Goal: Task Accomplishment & Management: Manage account settings

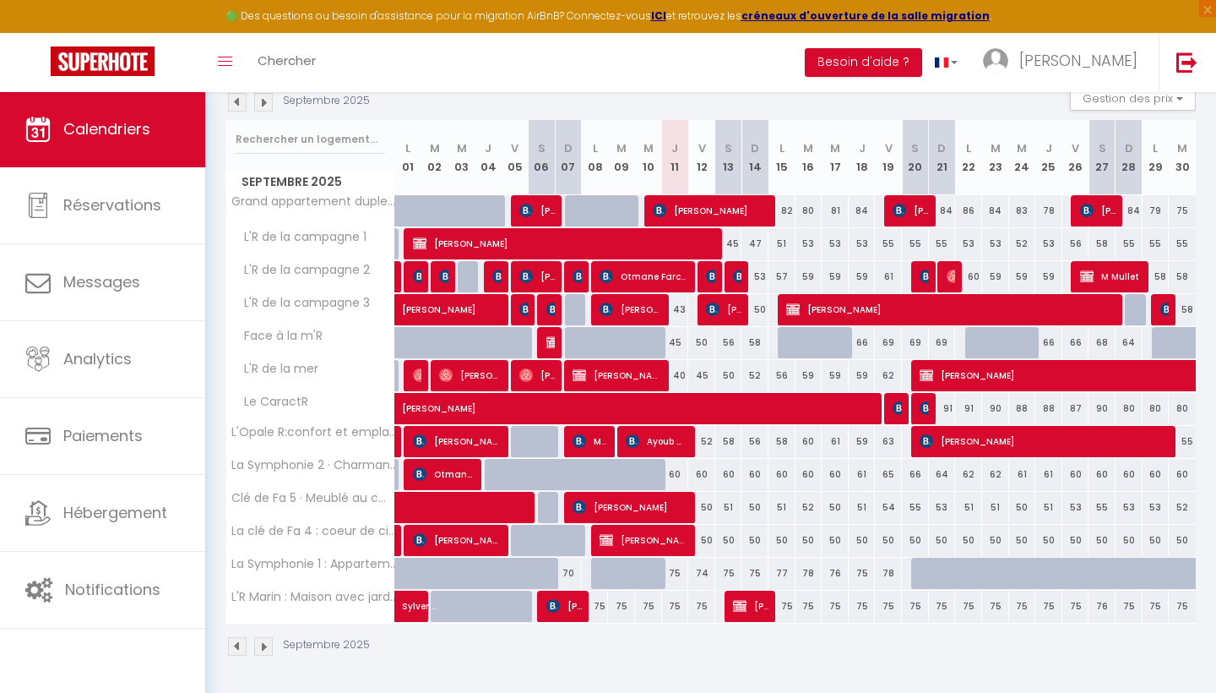
scroll to position [188, 0]
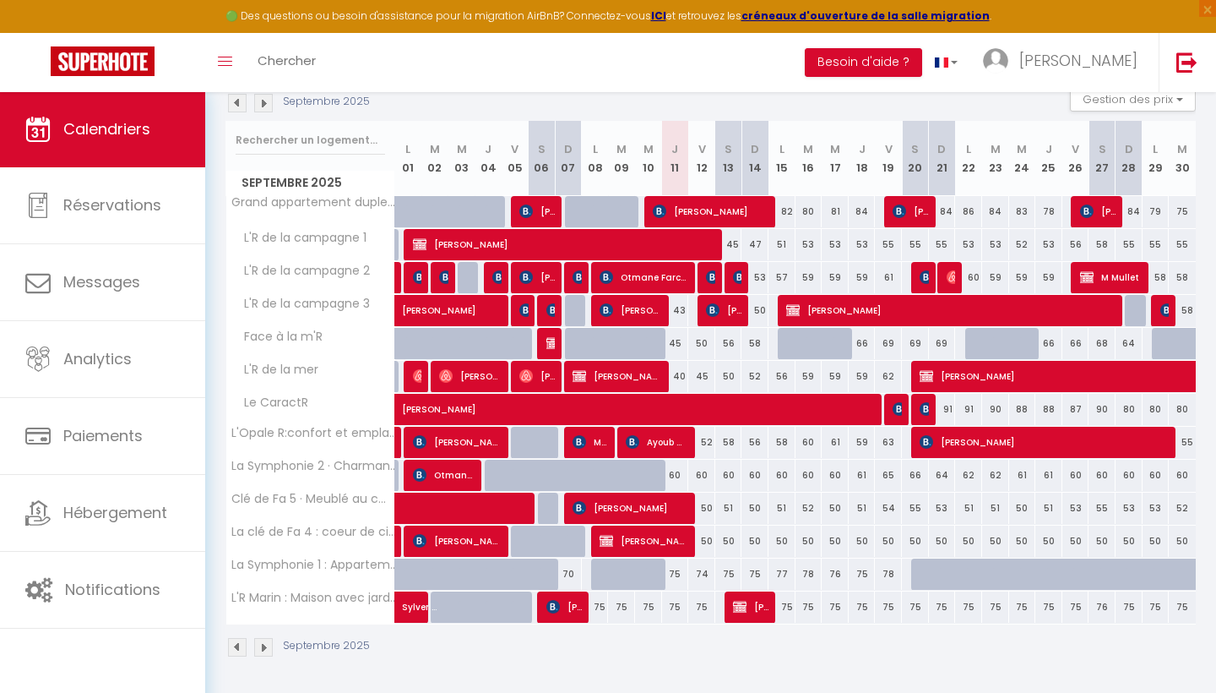
click at [793, 614] on div "75" at bounding box center [782, 606] width 27 height 31
type input "75"
type input "Lun 15 Septembre 2025"
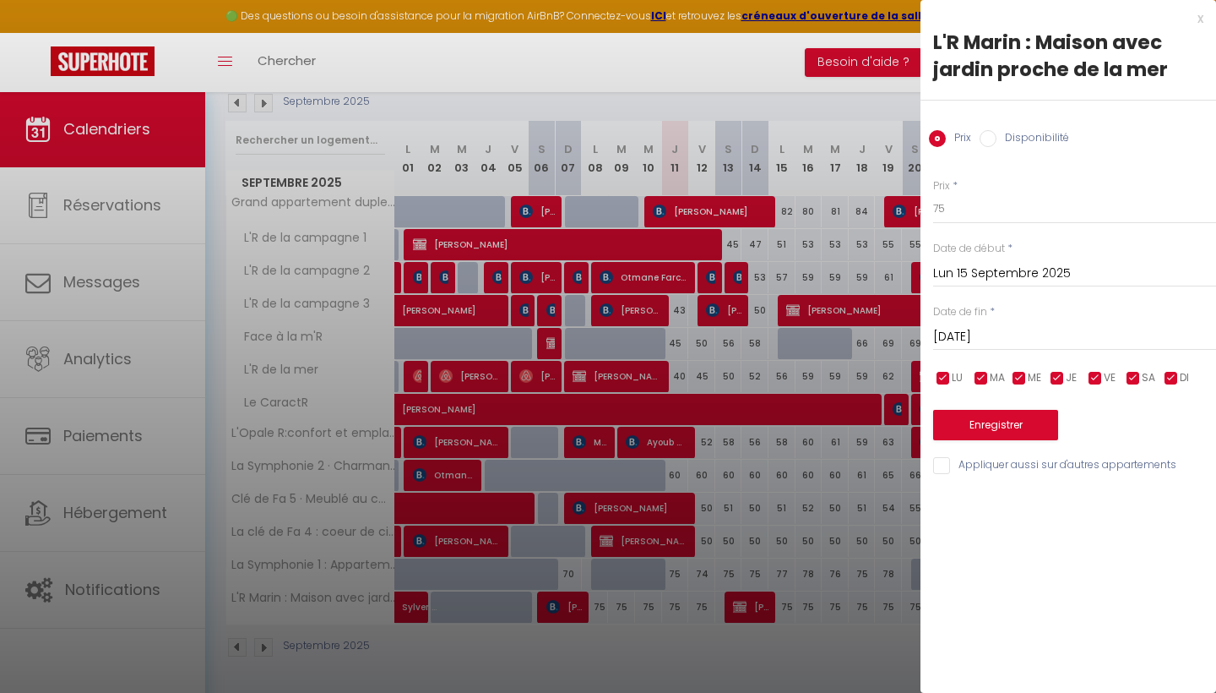
click at [993, 336] on input "[DATE]" at bounding box center [1074, 337] width 283 height 22
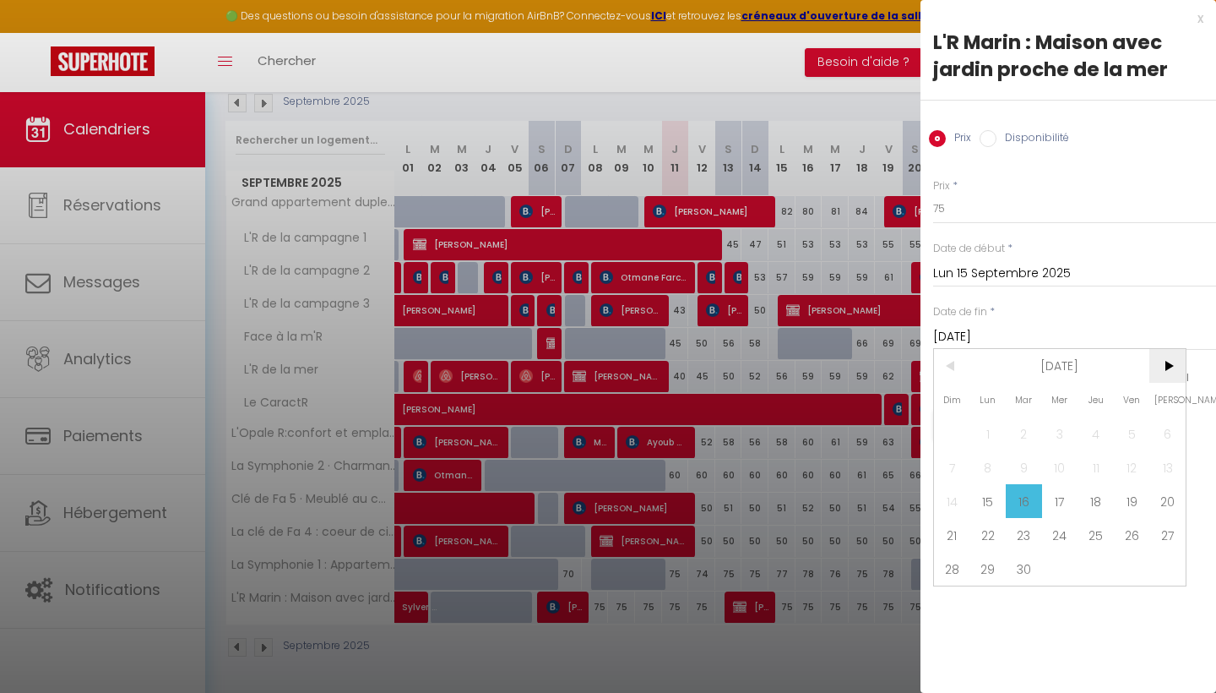
click at [1160, 365] on span ">" at bounding box center [1168, 366] width 36 height 34
click at [1168, 371] on span ">" at bounding box center [1168, 366] width 36 height 34
click at [1123, 470] on span "12" at bounding box center [1132, 467] width 36 height 34
type input "Ven 12 Décembre 2025"
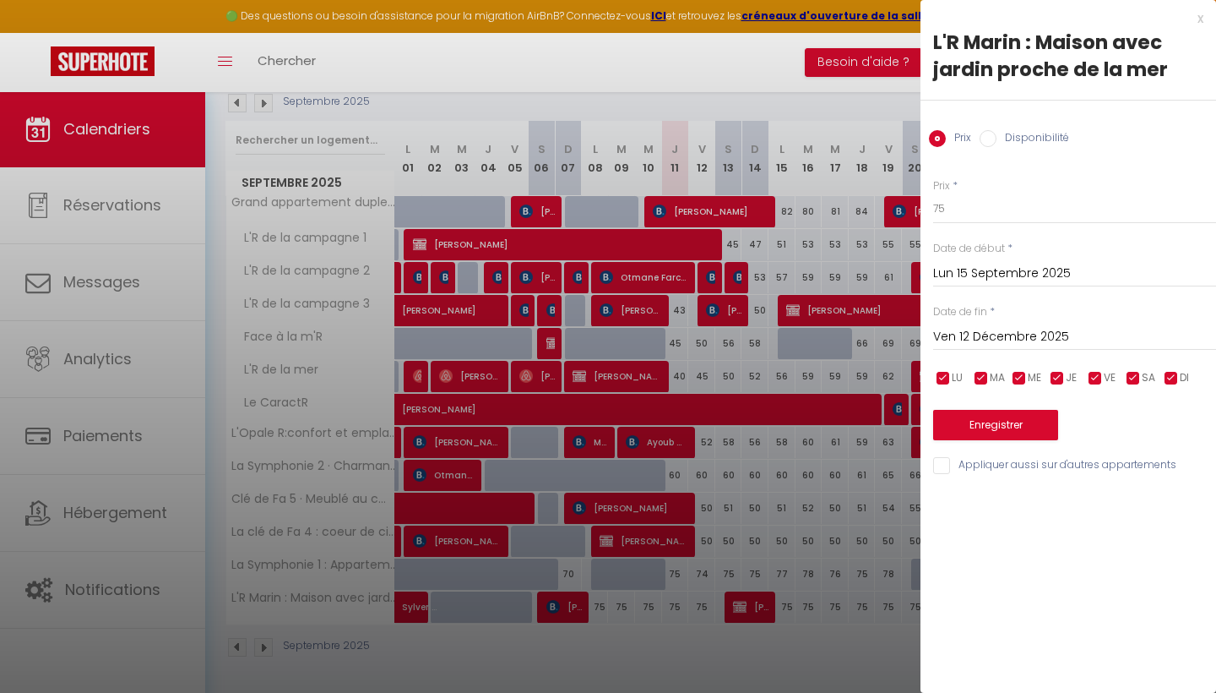
click at [988, 136] on input "Disponibilité" at bounding box center [988, 138] width 17 height 17
radio input "true"
radio input "false"
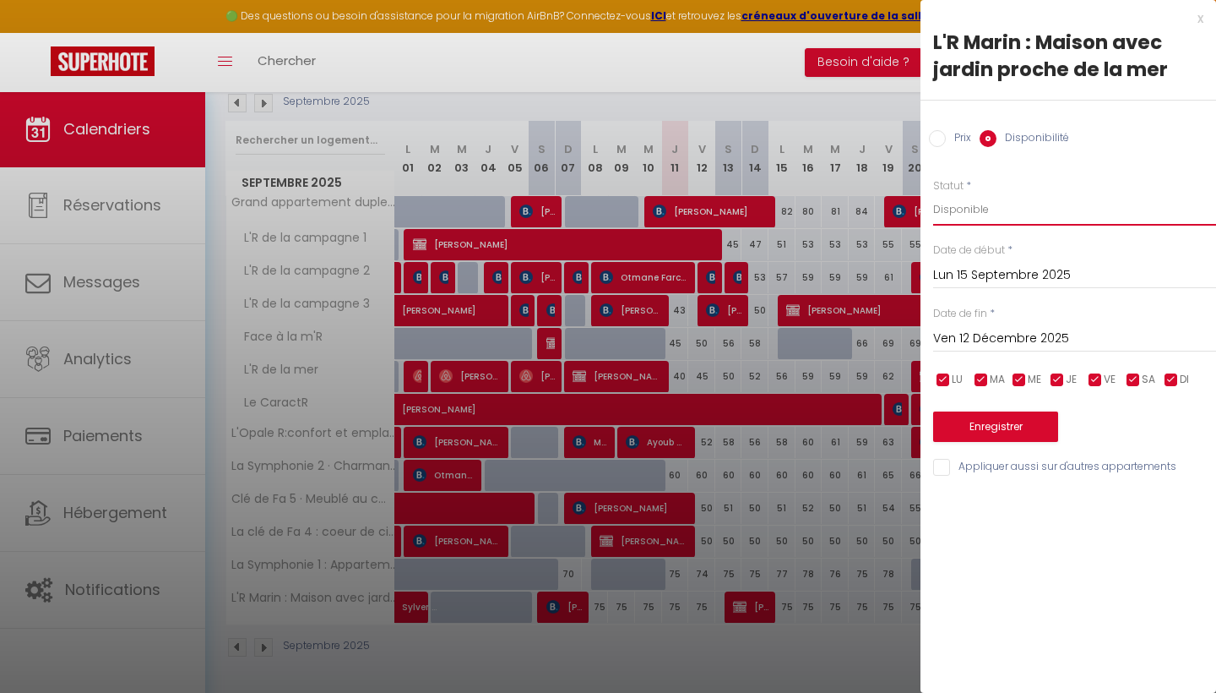
select select "0"
click at [1007, 424] on button "Enregistrer" at bounding box center [995, 426] width 125 height 30
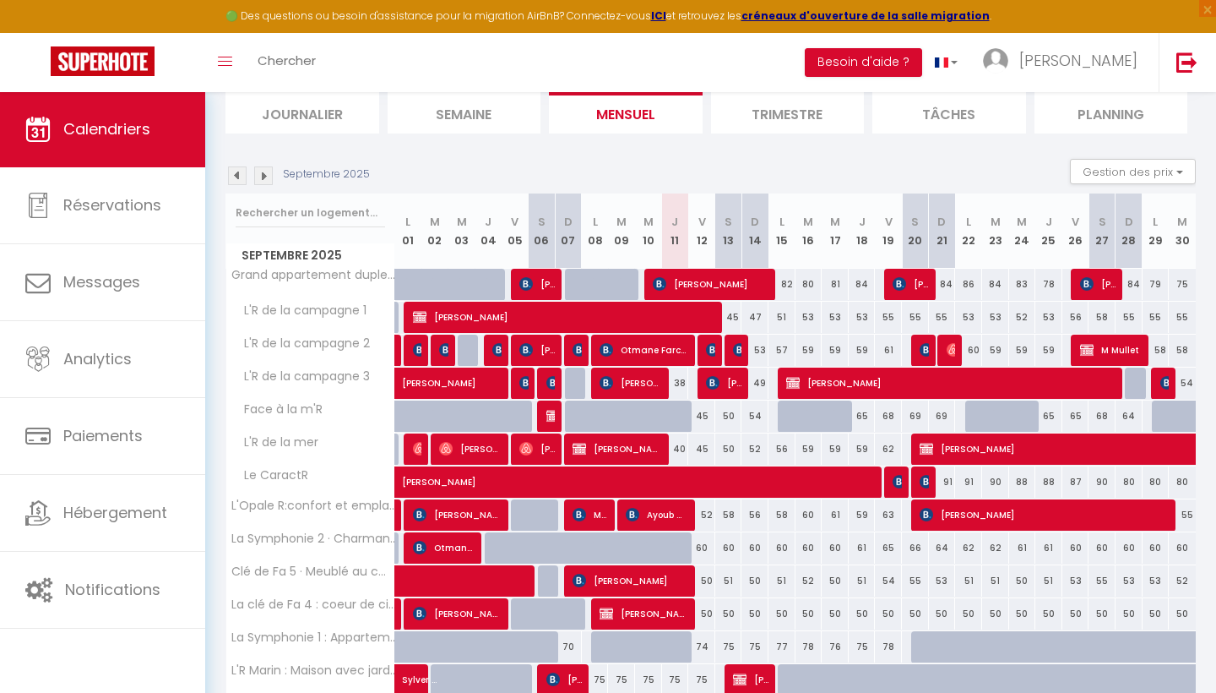
scroll to position [148, 0]
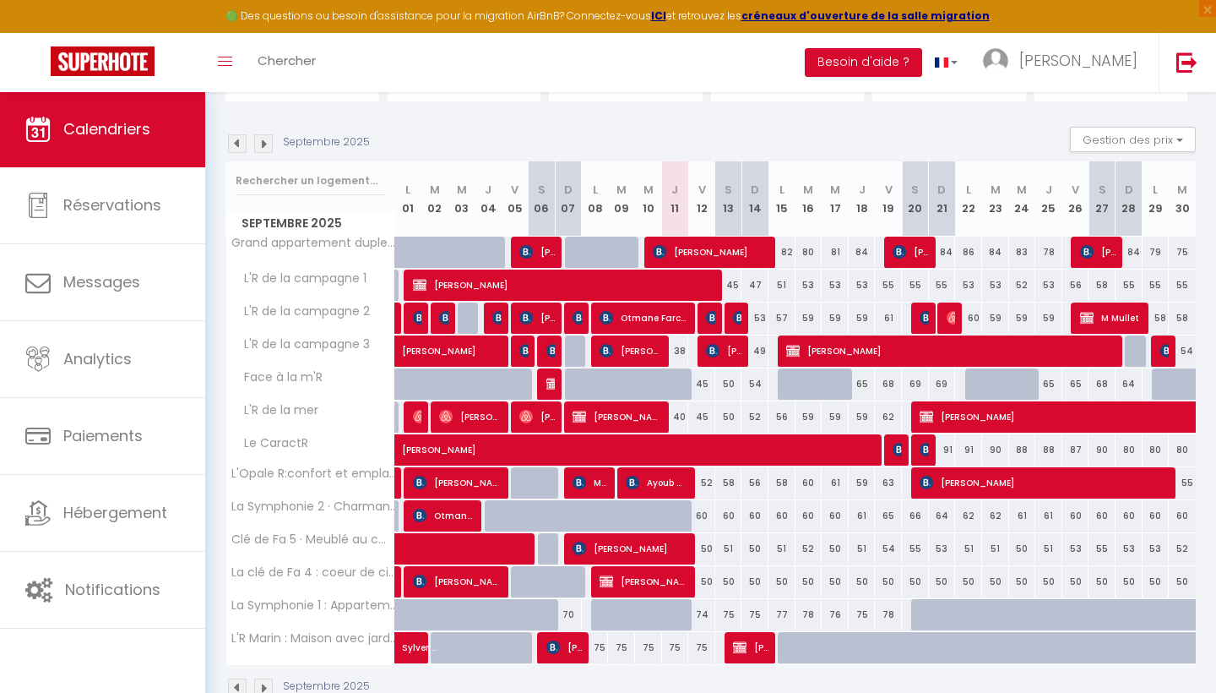
click at [900, 449] on img at bounding box center [900, 450] width 14 height 14
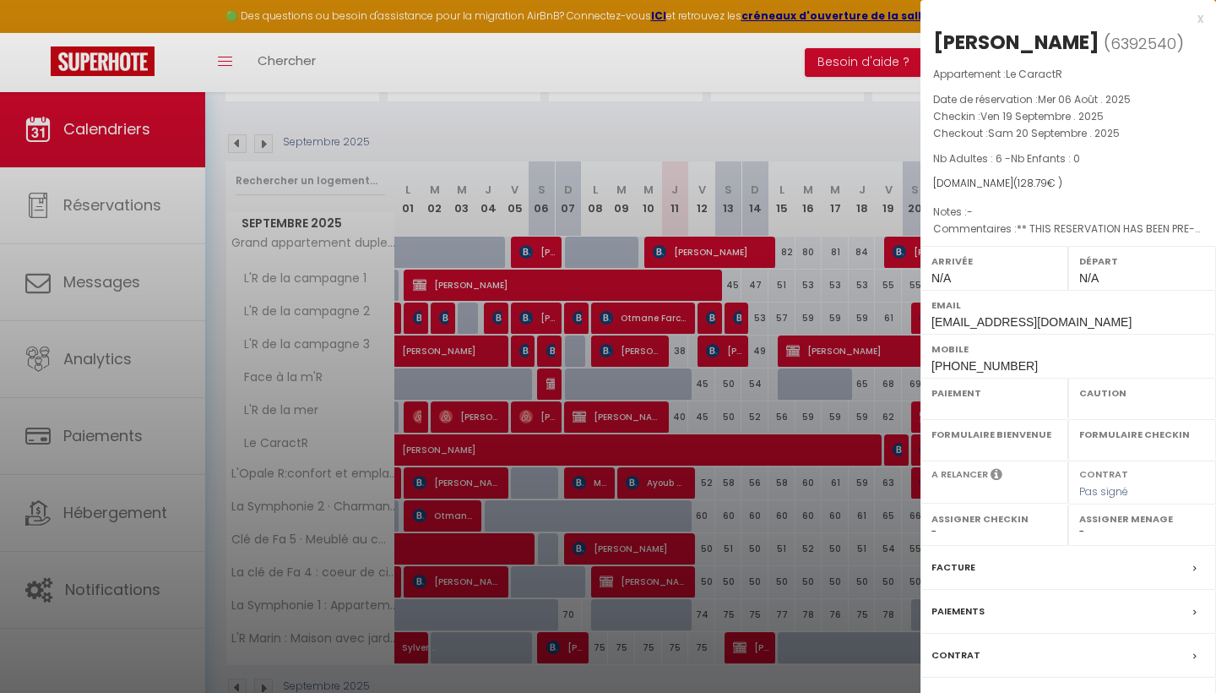
select select "OK"
select select "KO"
select select "0"
select select "1"
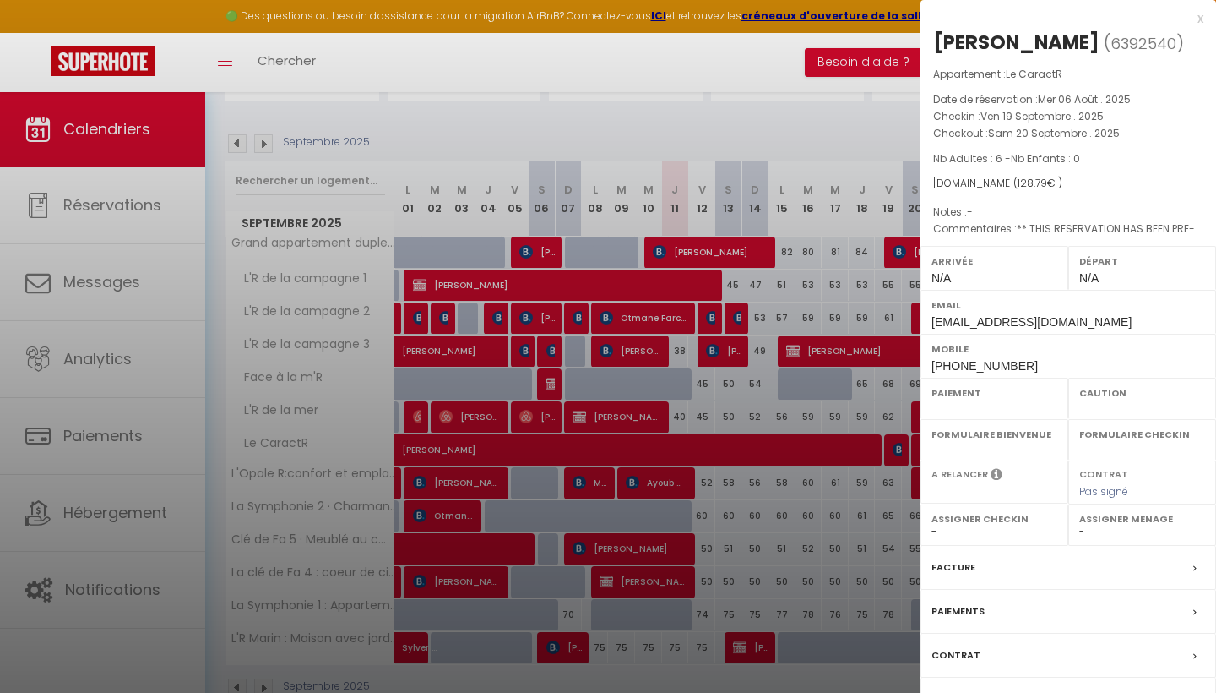
select select
select select "31677"
click at [1199, 18] on div "x" at bounding box center [1062, 18] width 283 height 20
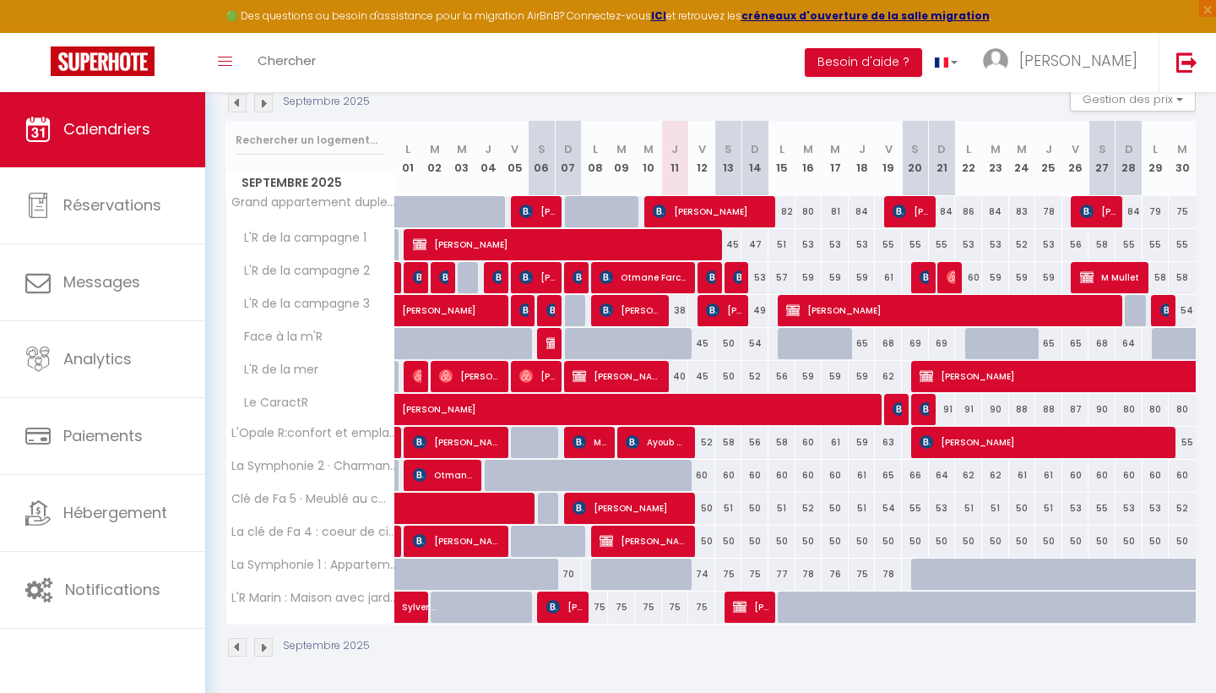
scroll to position [188, 0]
click at [267, 102] on img at bounding box center [263, 103] width 19 height 19
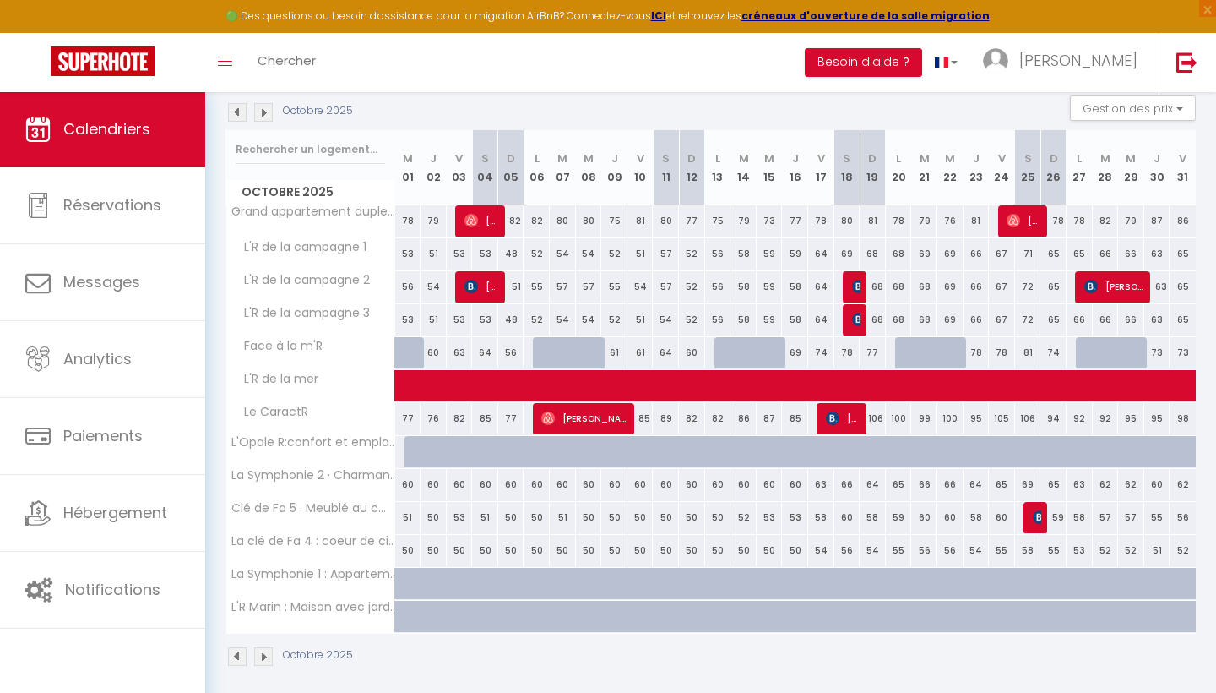
scroll to position [186, 0]
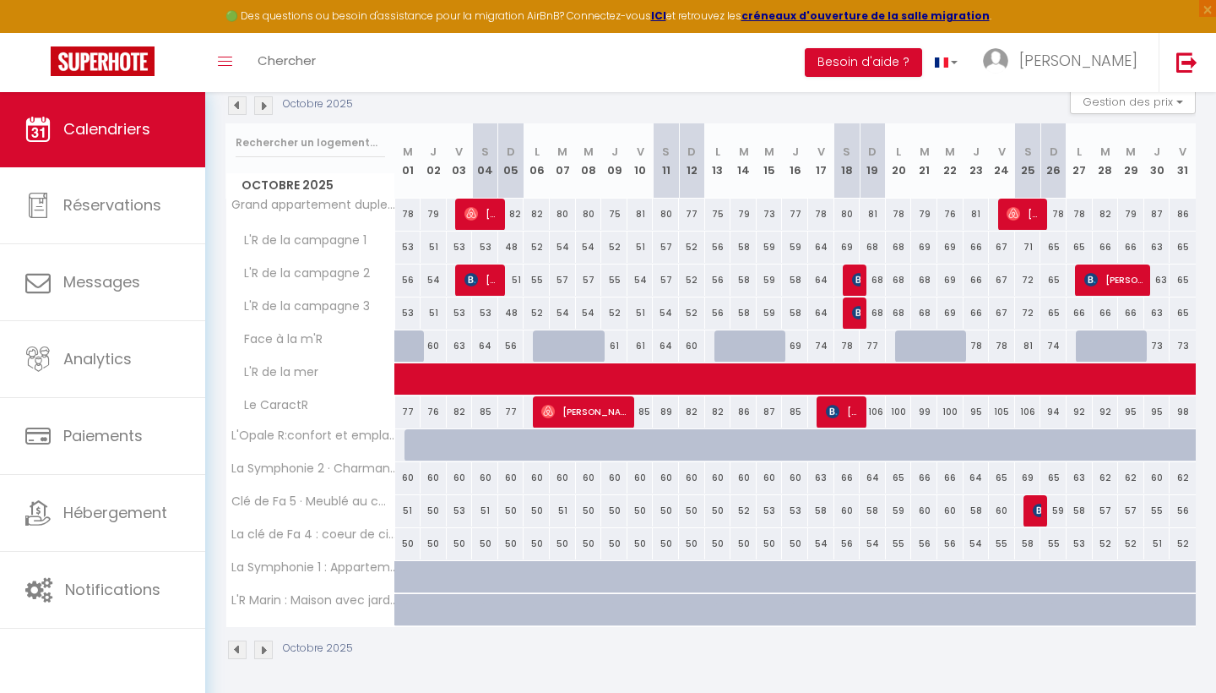
click at [843, 413] on span "[PERSON_NAME]" at bounding box center [843, 411] width 35 height 32
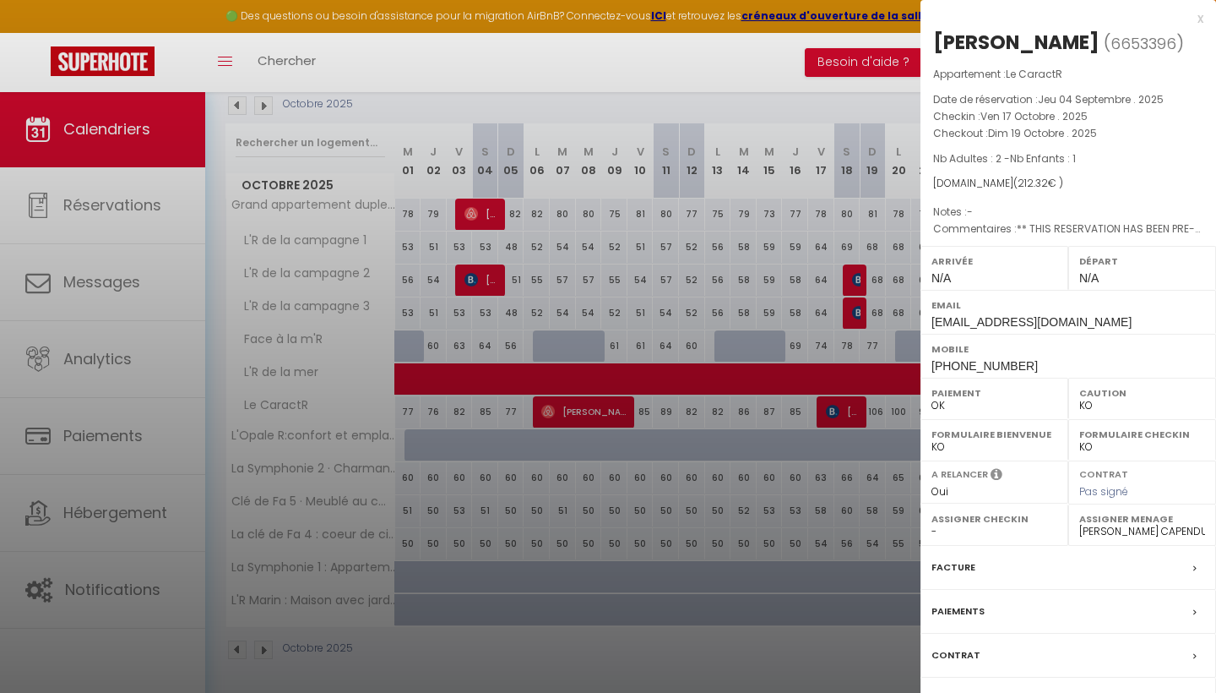
click at [1202, 22] on div "x" at bounding box center [1062, 18] width 283 height 20
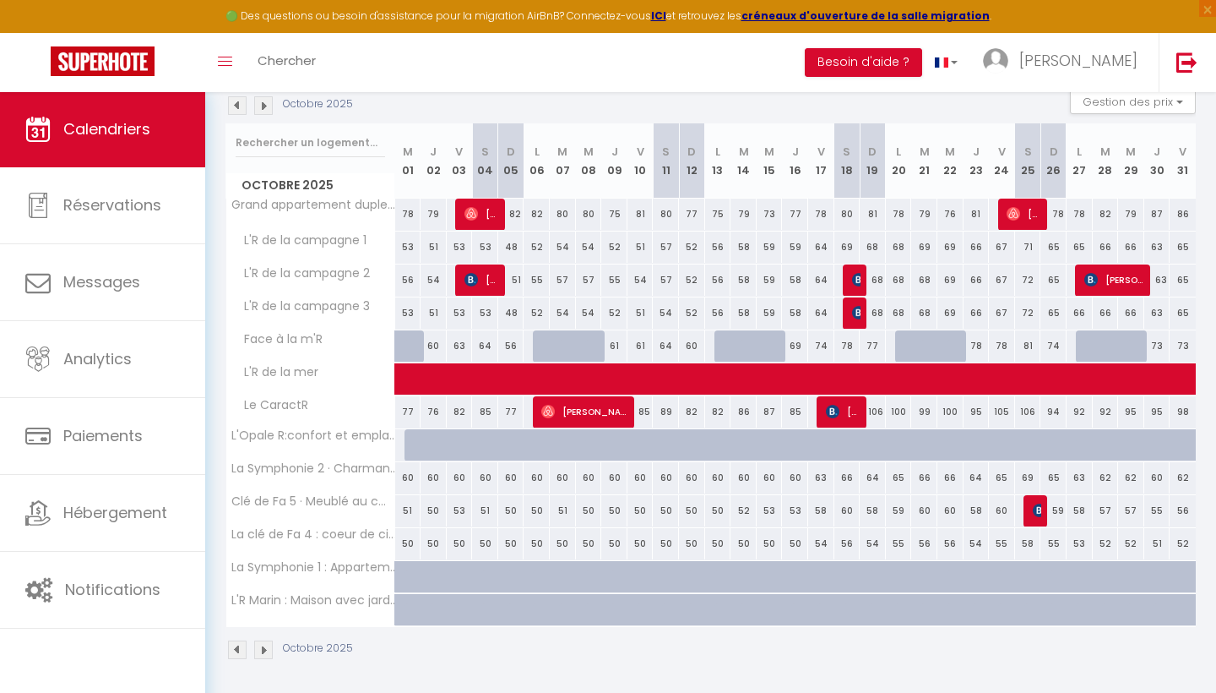
click at [846, 409] on span "[PERSON_NAME]" at bounding box center [843, 411] width 35 height 32
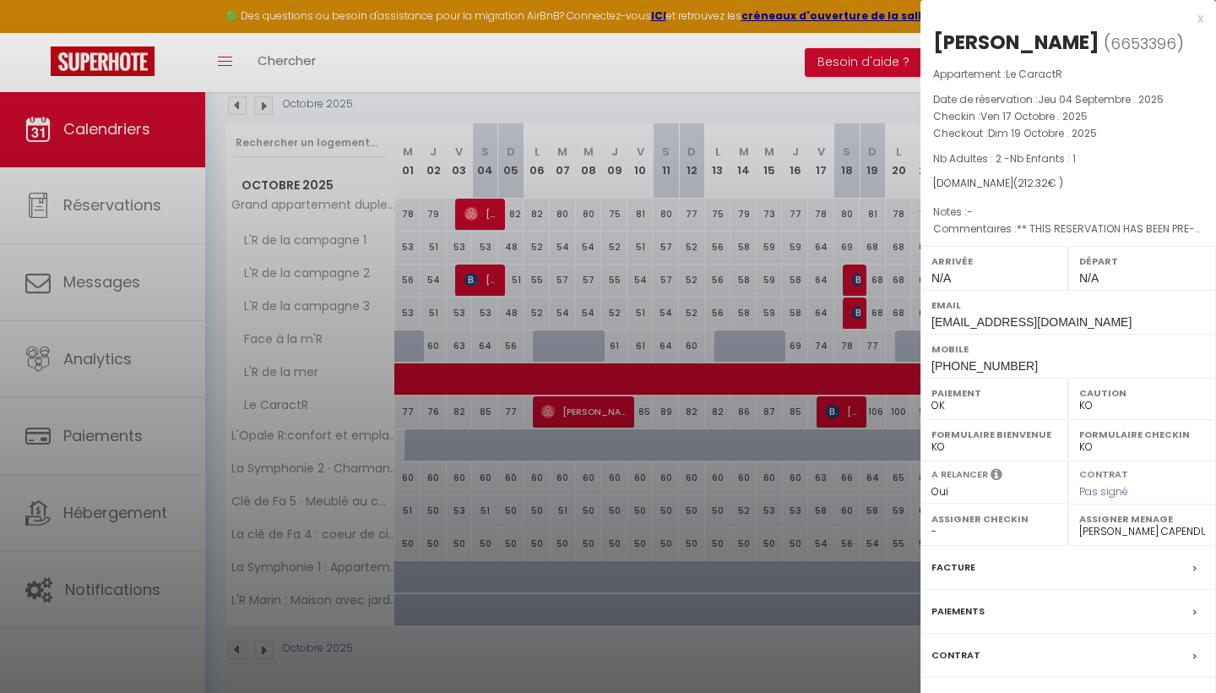
click at [1202, 20] on div "x" at bounding box center [1062, 18] width 283 height 20
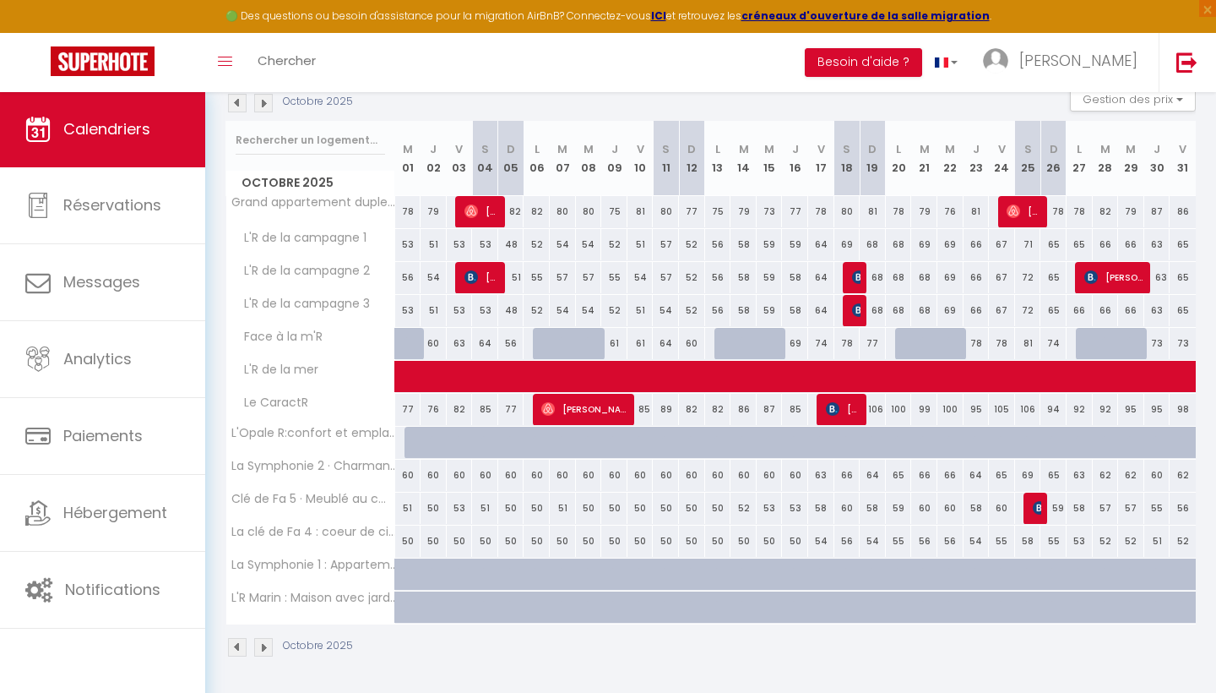
scroll to position [170, 0]
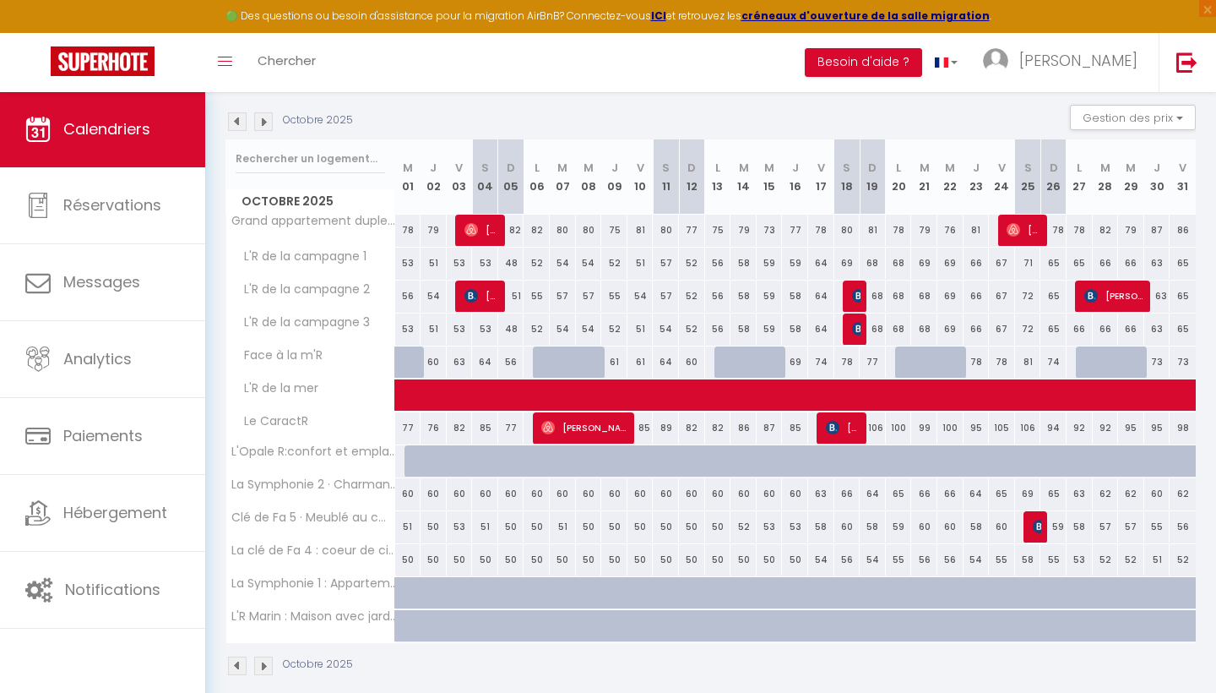
click at [268, 121] on img at bounding box center [263, 121] width 19 height 19
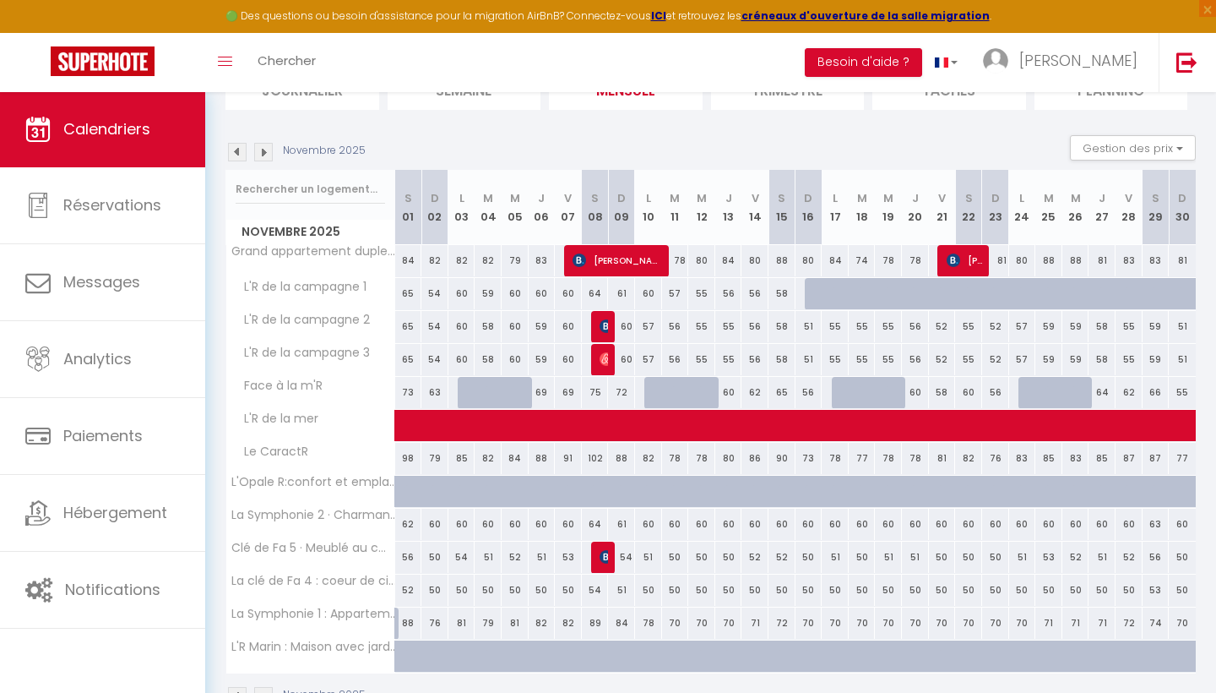
scroll to position [149, 0]
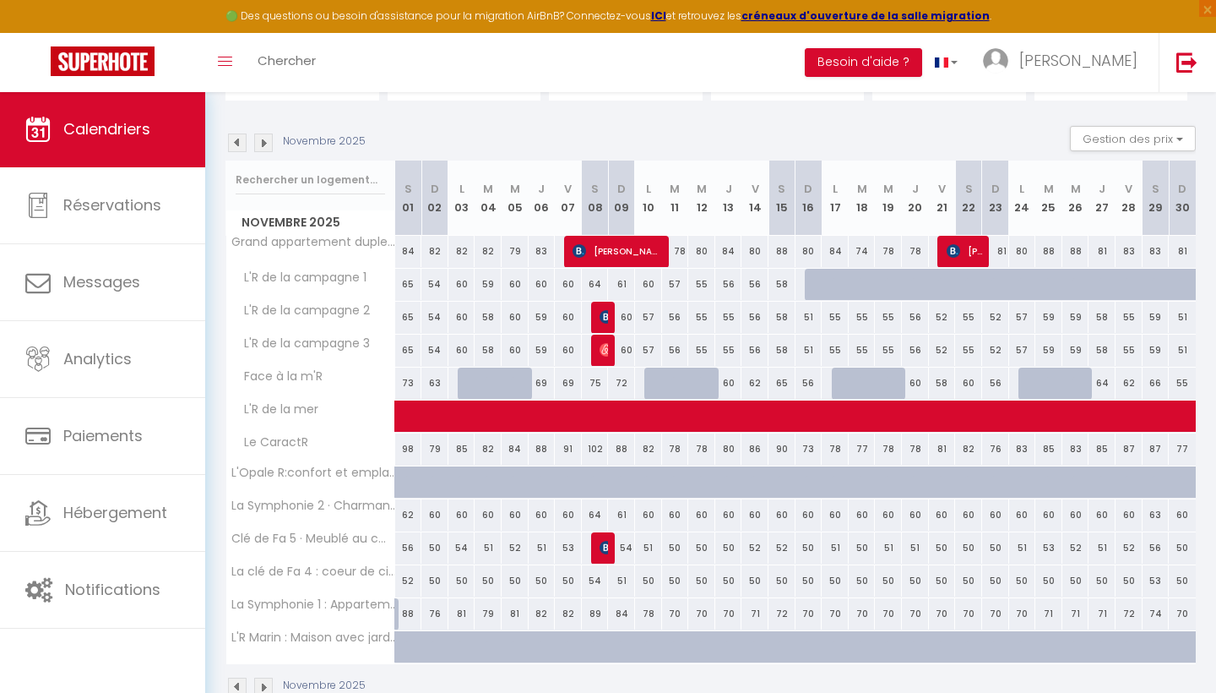
click at [242, 140] on img at bounding box center [237, 142] width 19 height 19
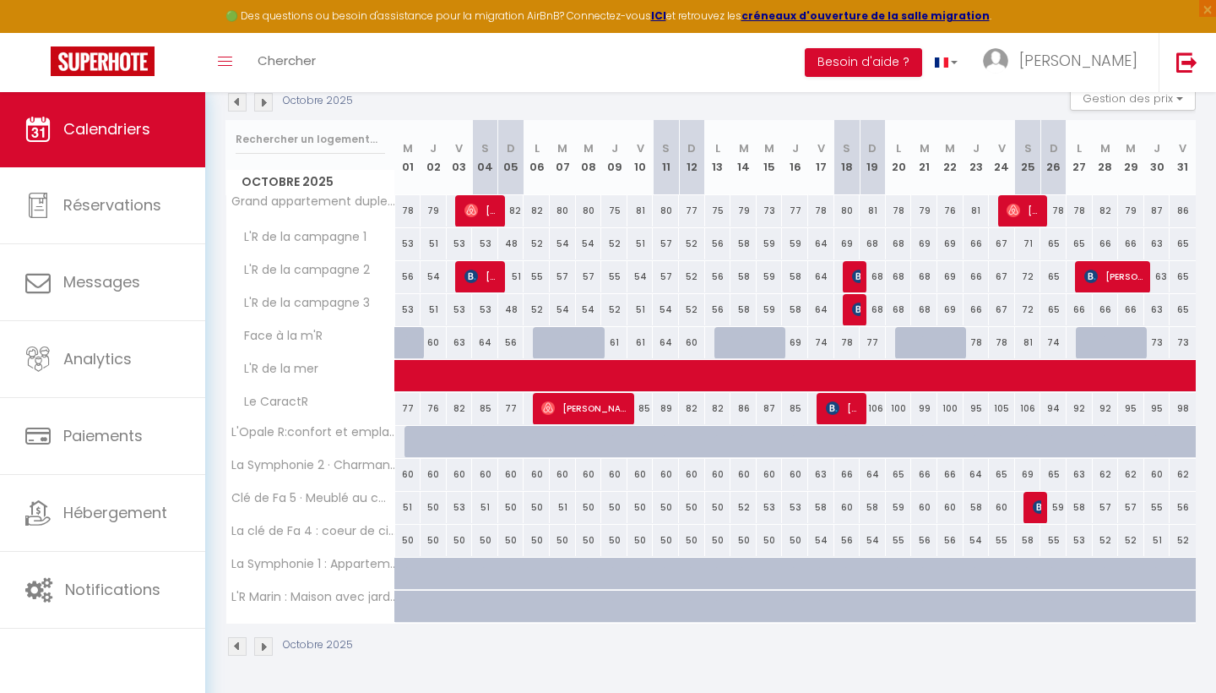
scroll to position [188, 0]
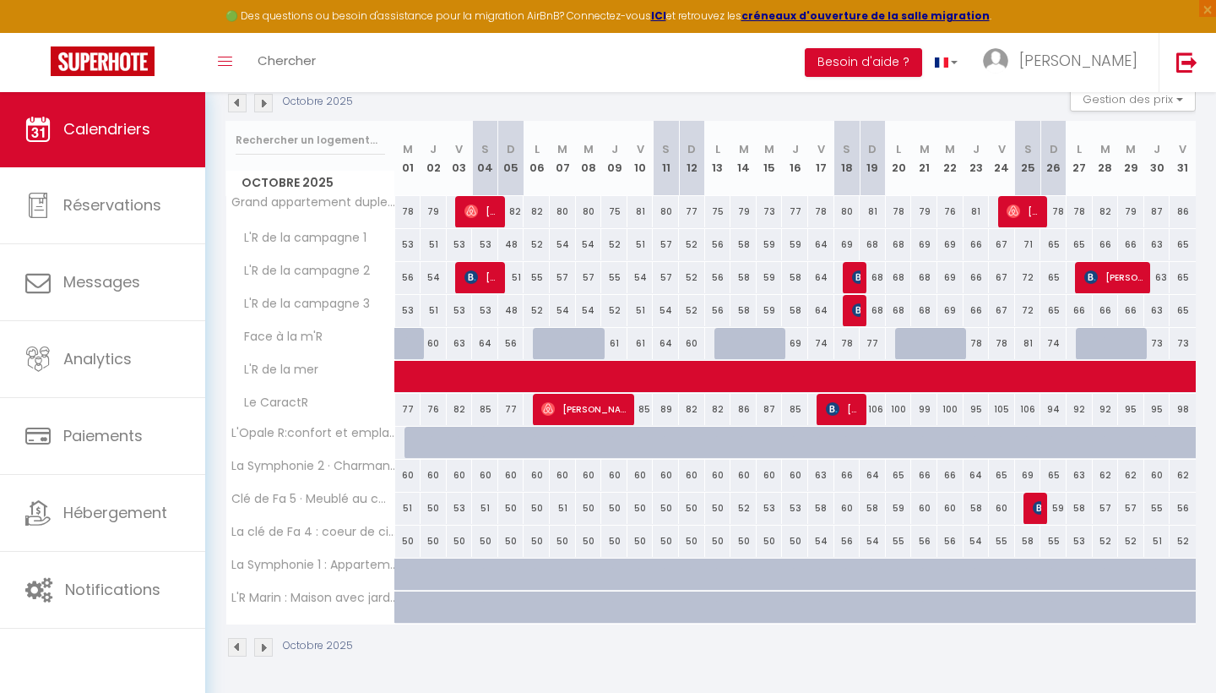
click at [598, 407] on span "[PERSON_NAME]" at bounding box center [584, 409] width 87 height 32
select select "OK"
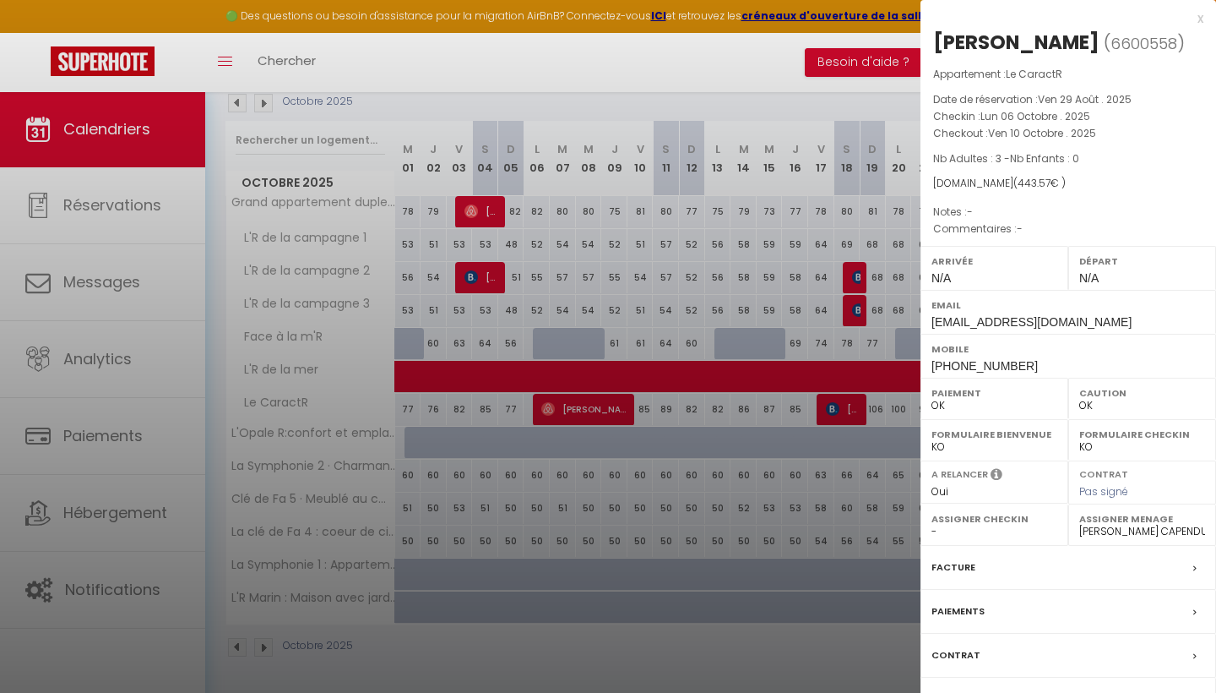
click at [1198, 19] on div "x" at bounding box center [1062, 18] width 283 height 20
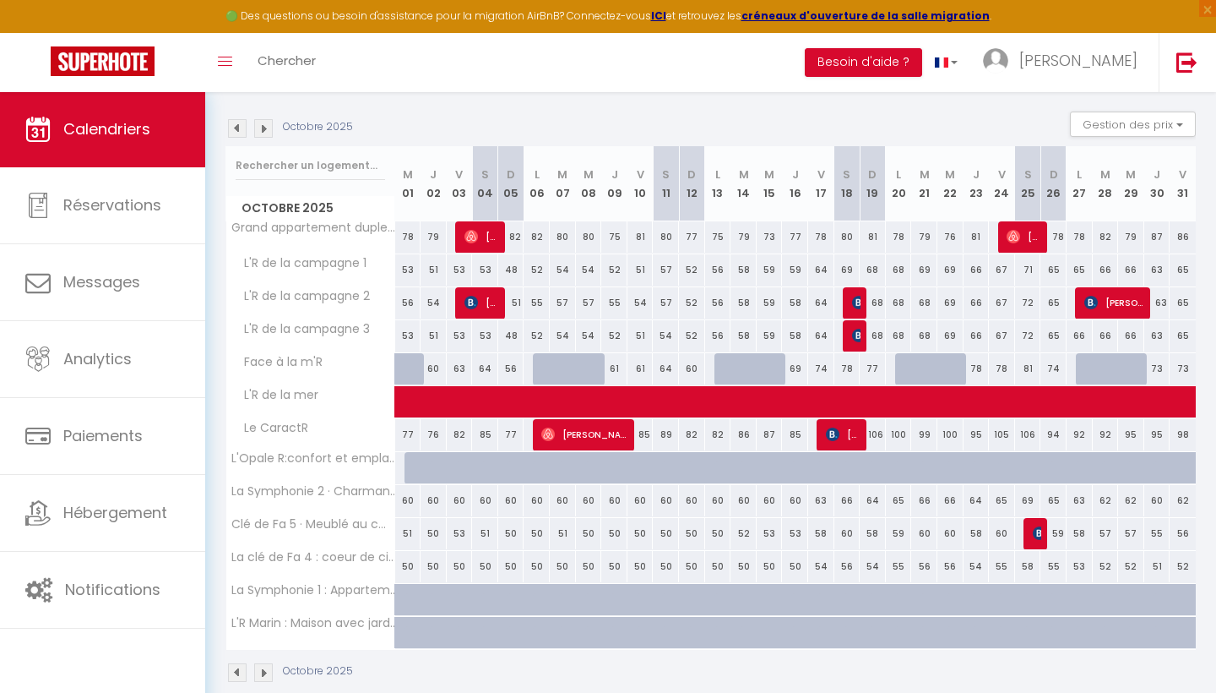
scroll to position [124, 0]
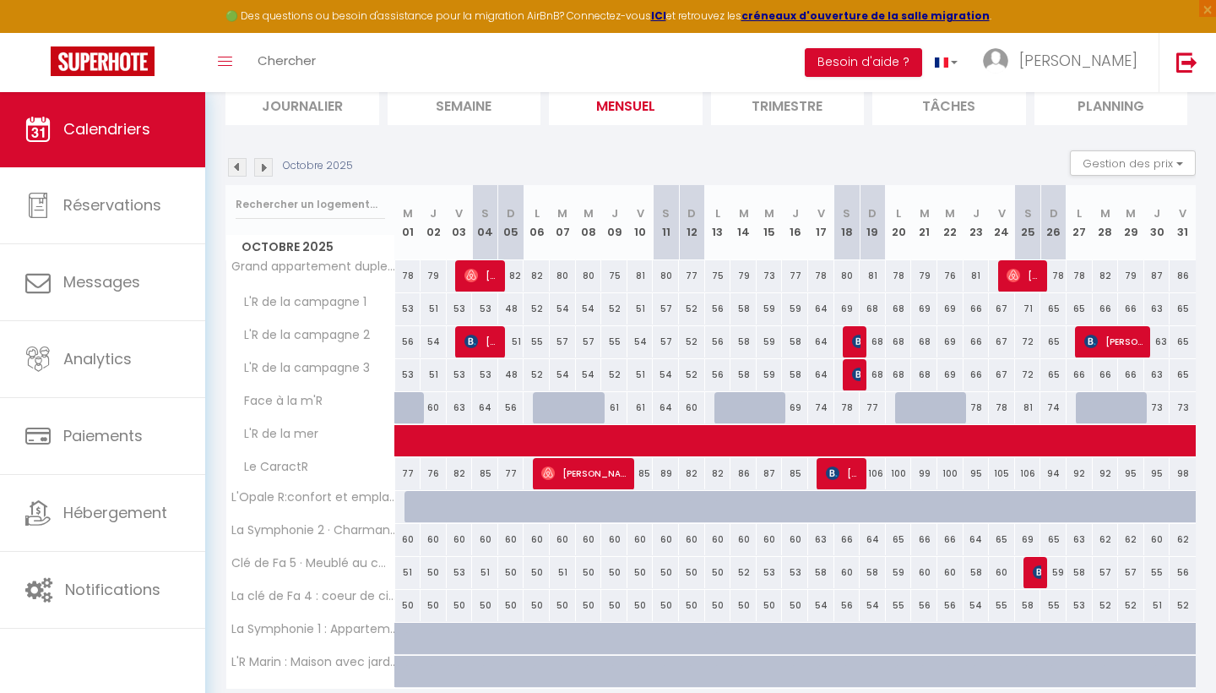
click at [574, 476] on span "[PERSON_NAME]" at bounding box center [584, 473] width 87 height 32
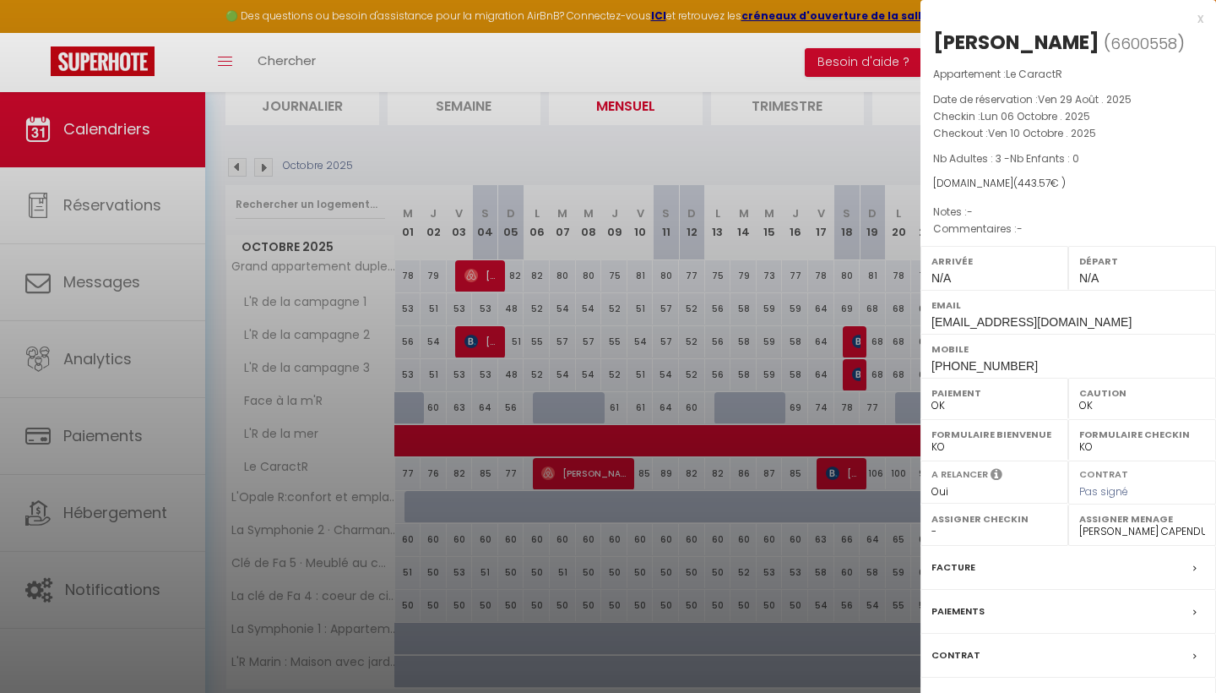
click at [1201, 19] on div "x" at bounding box center [1062, 18] width 283 height 20
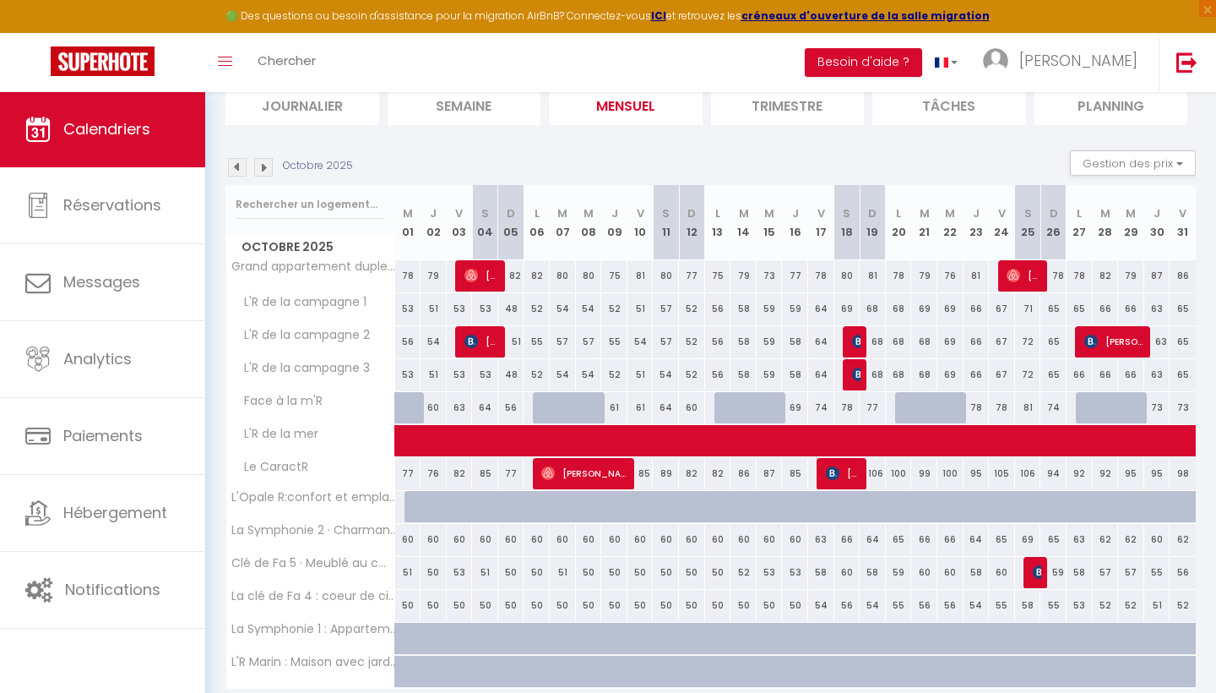
click at [650, 470] on div "85" at bounding box center [641, 473] width 26 height 31
select select "1"
type input "Ven 10 Octobre 2025"
type input "[DATE]"
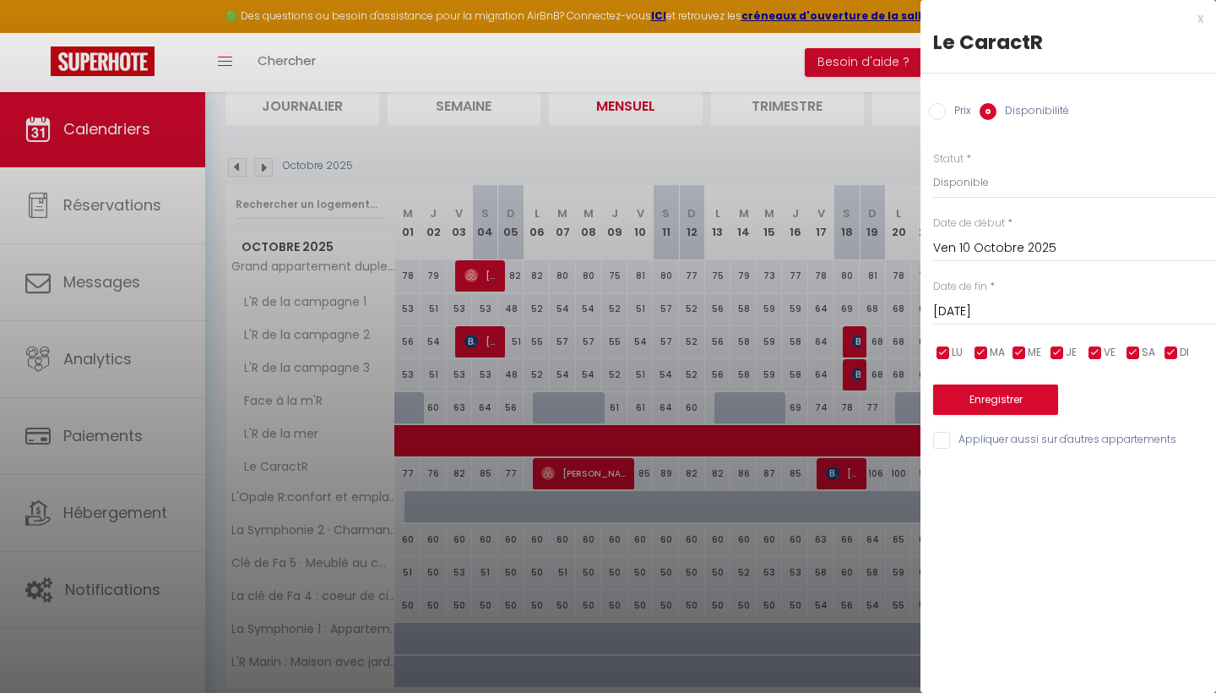
click at [1201, 19] on div "x" at bounding box center [1062, 18] width 283 height 20
